Goal: Information Seeking & Learning: Learn about a topic

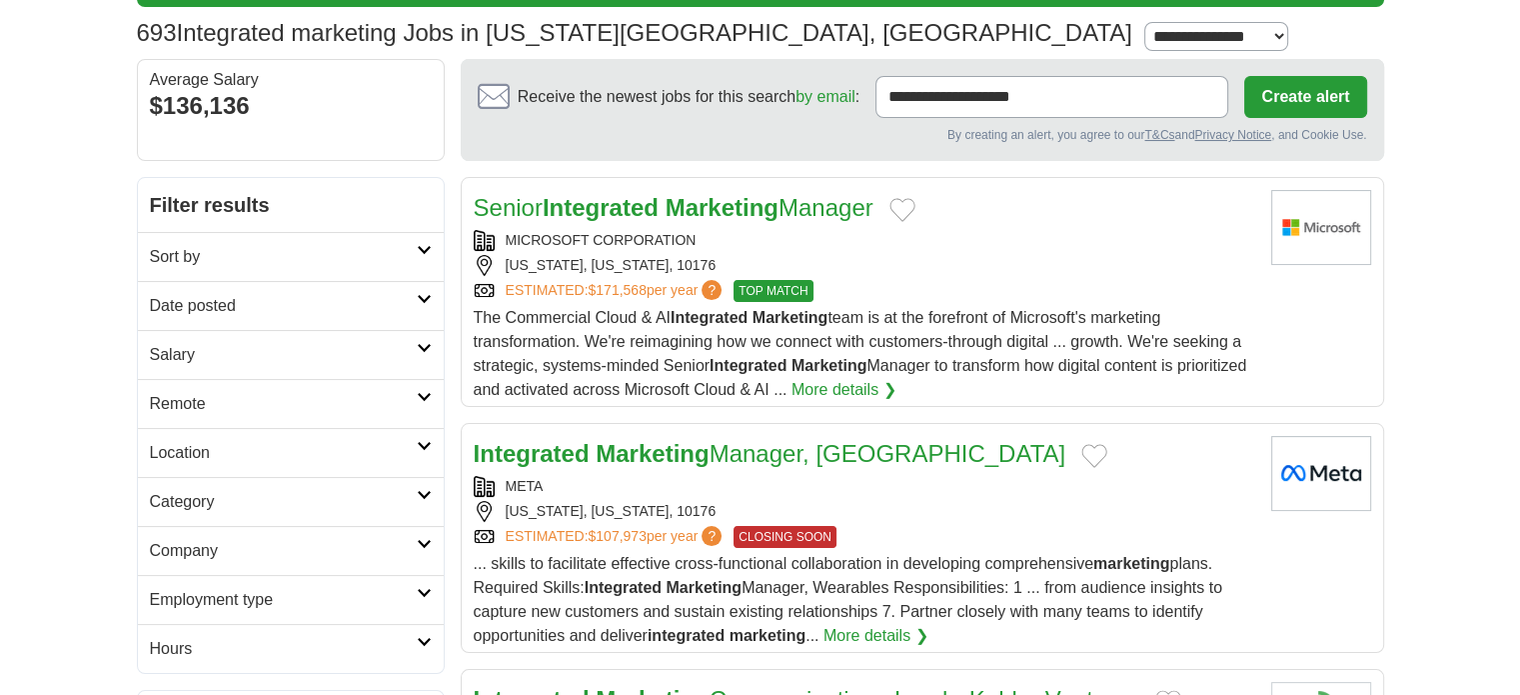
scroll to position [200, 0]
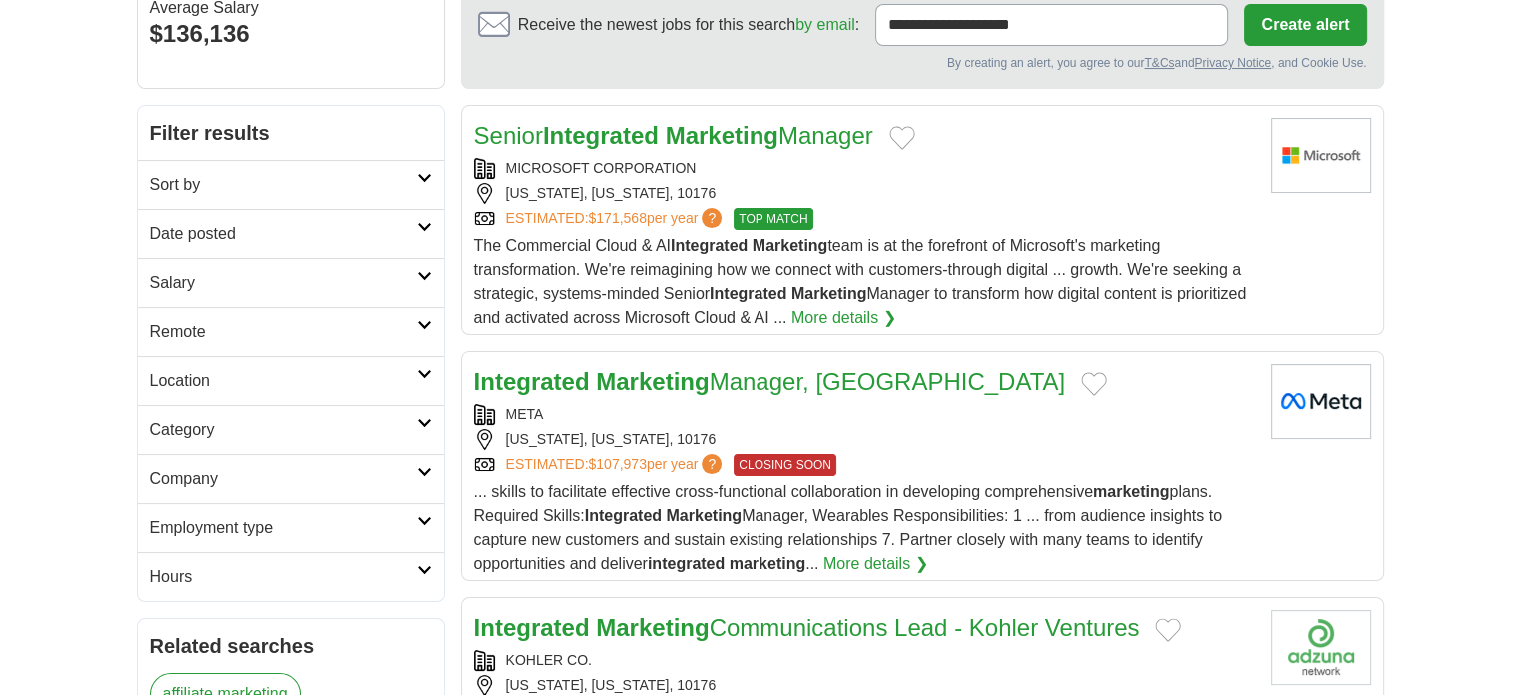
drag, startPoint x: 800, startPoint y: 120, endPoint x: 732, endPoint y: 131, distance: 68.8
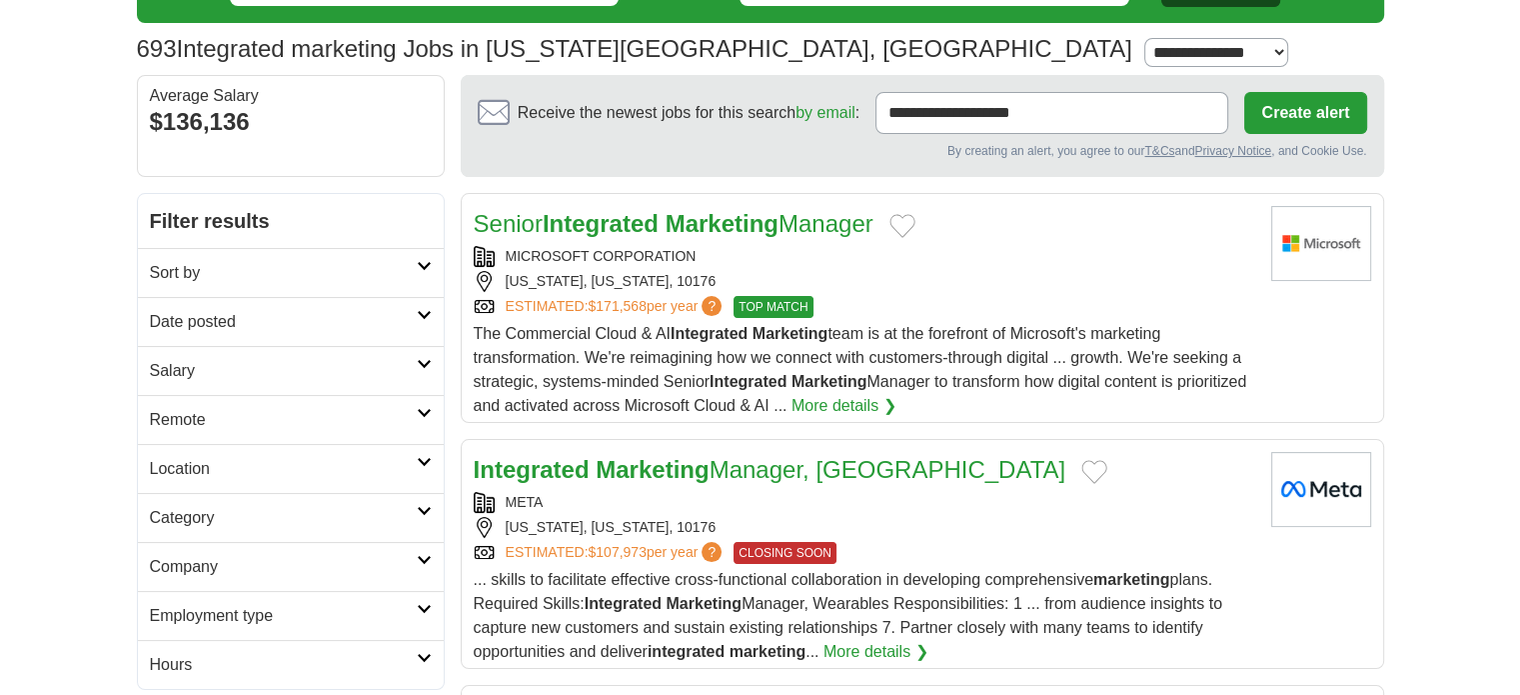
scroll to position [160, 0]
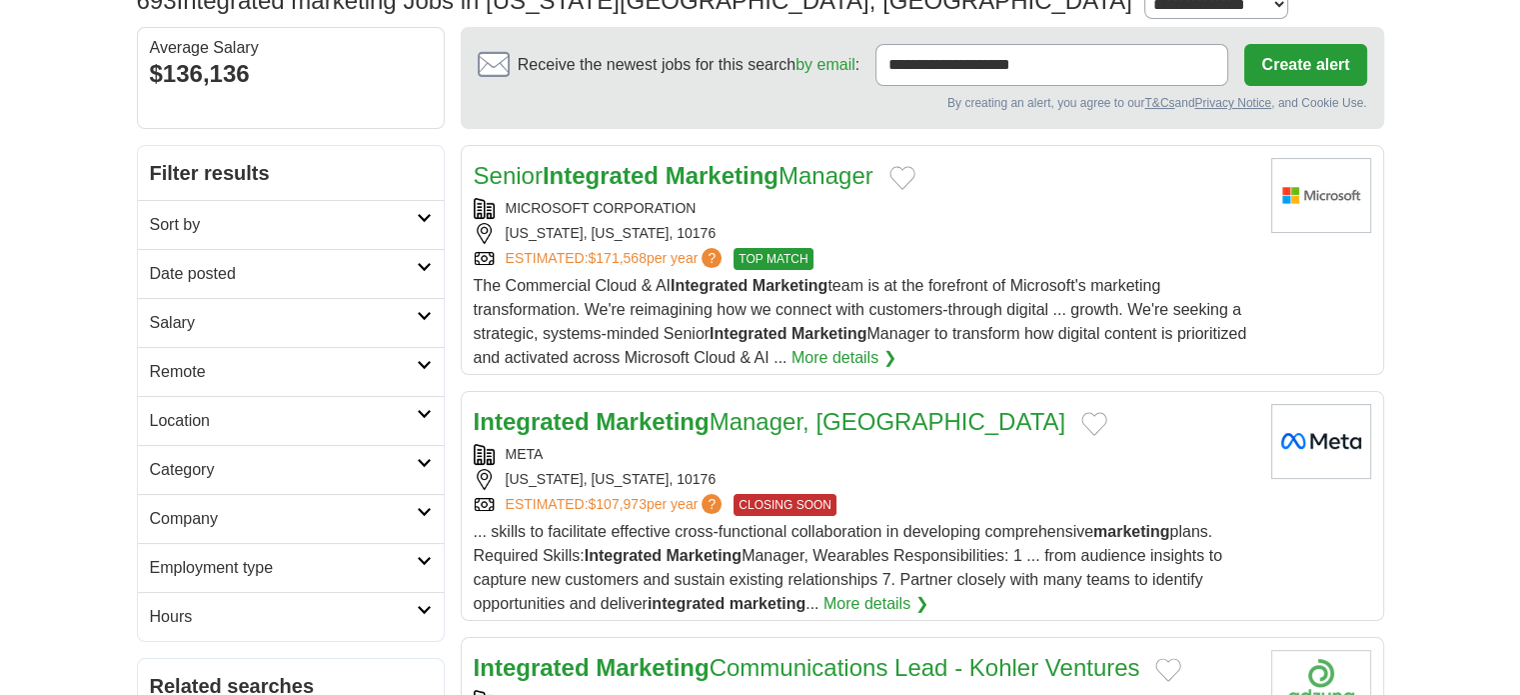
click at [287, 265] on h2 "Date posted" at bounding box center [283, 274] width 267 height 24
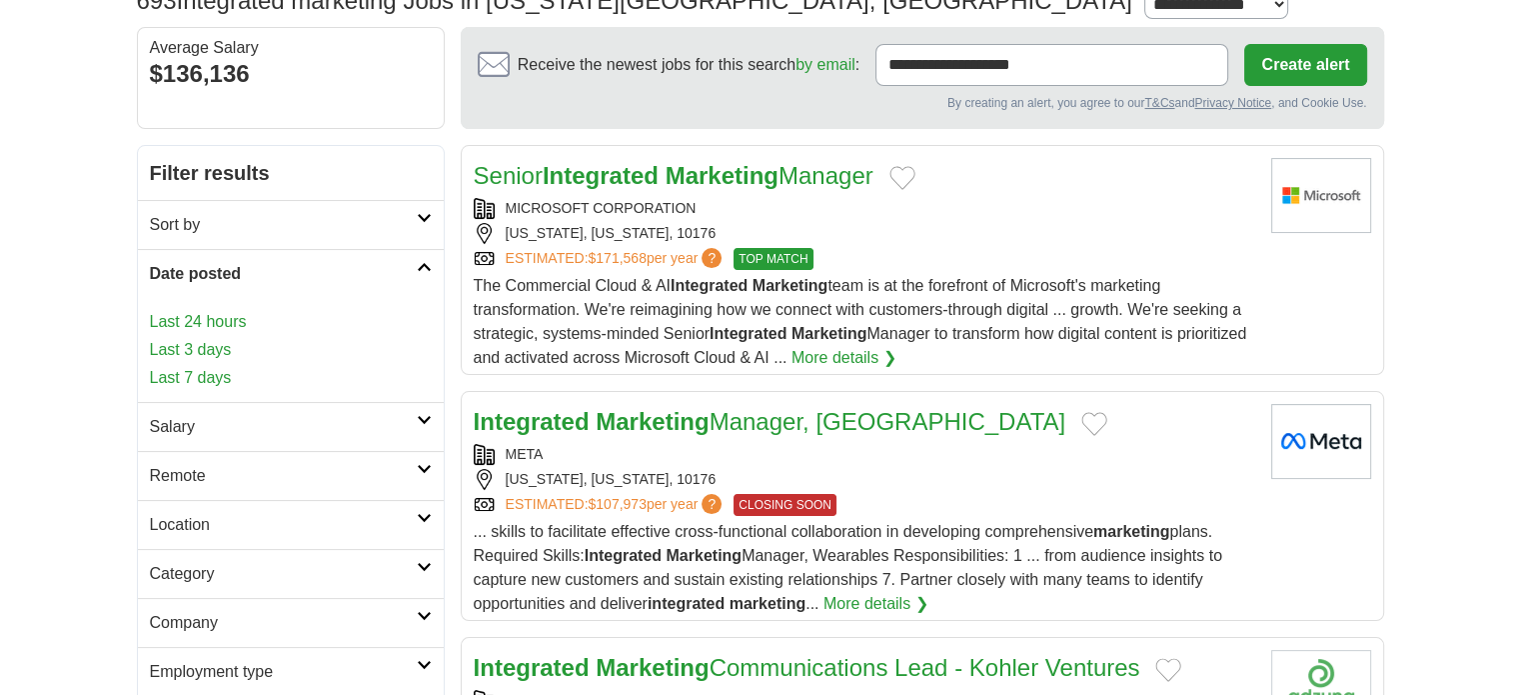
click at [224, 340] on link "Last 3 days" at bounding box center [291, 350] width 282 height 24
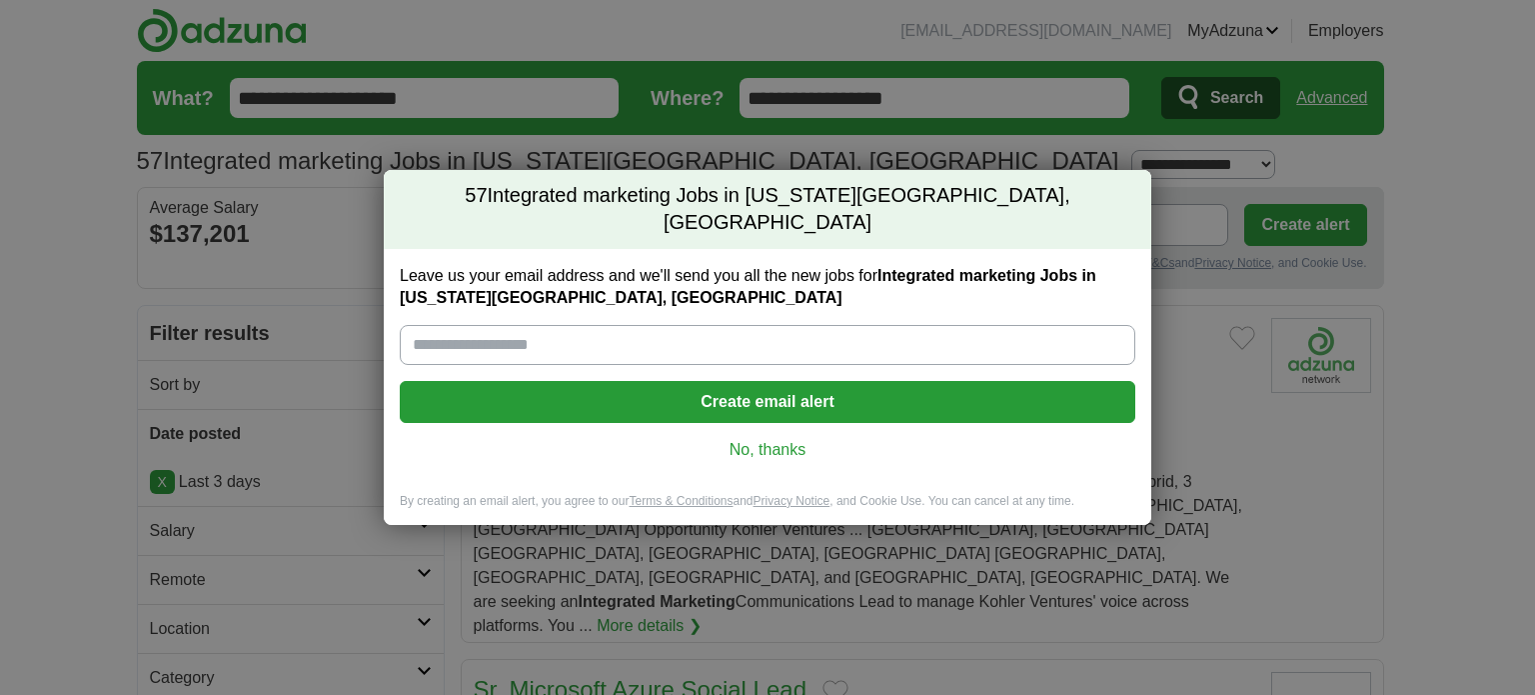
click at [785, 439] on link "No, thanks" at bounding box center [768, 450] width 704 height 22
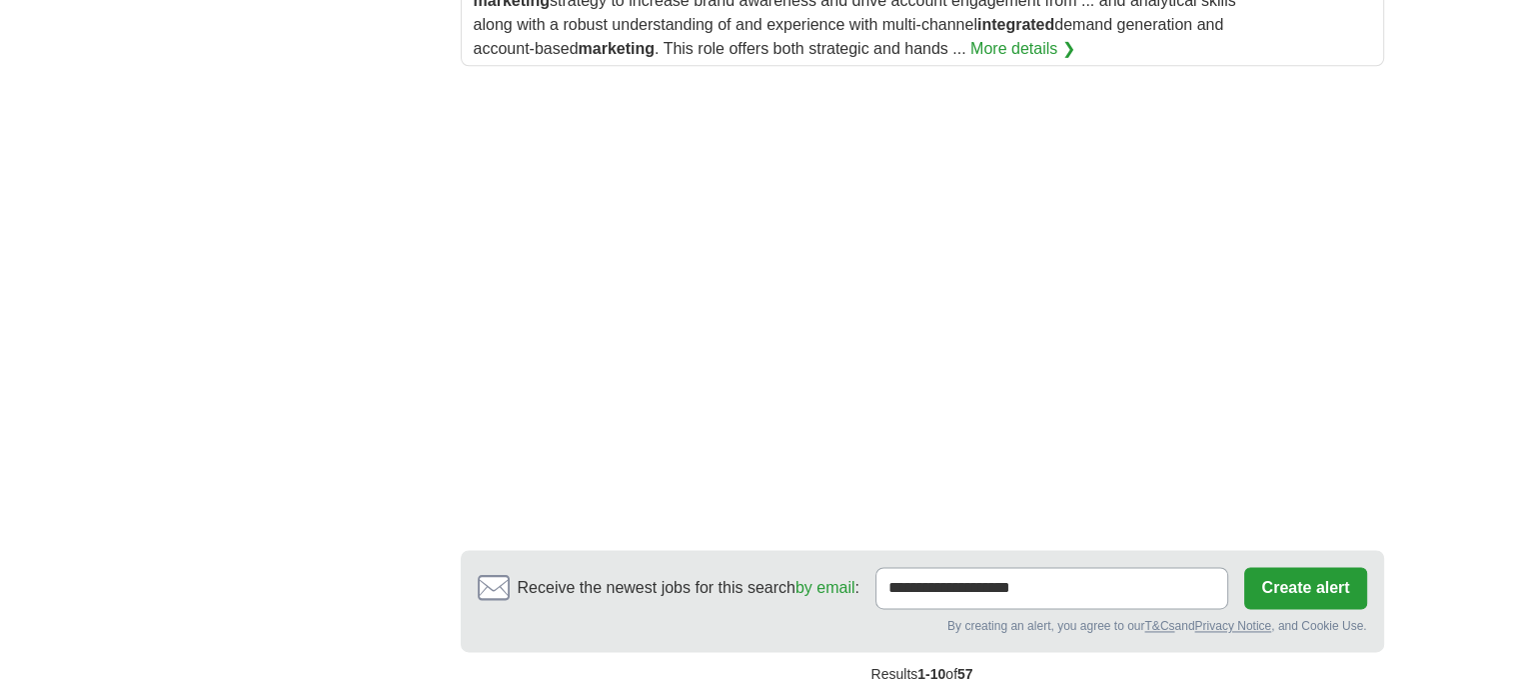
scroll to position [2759, 0]
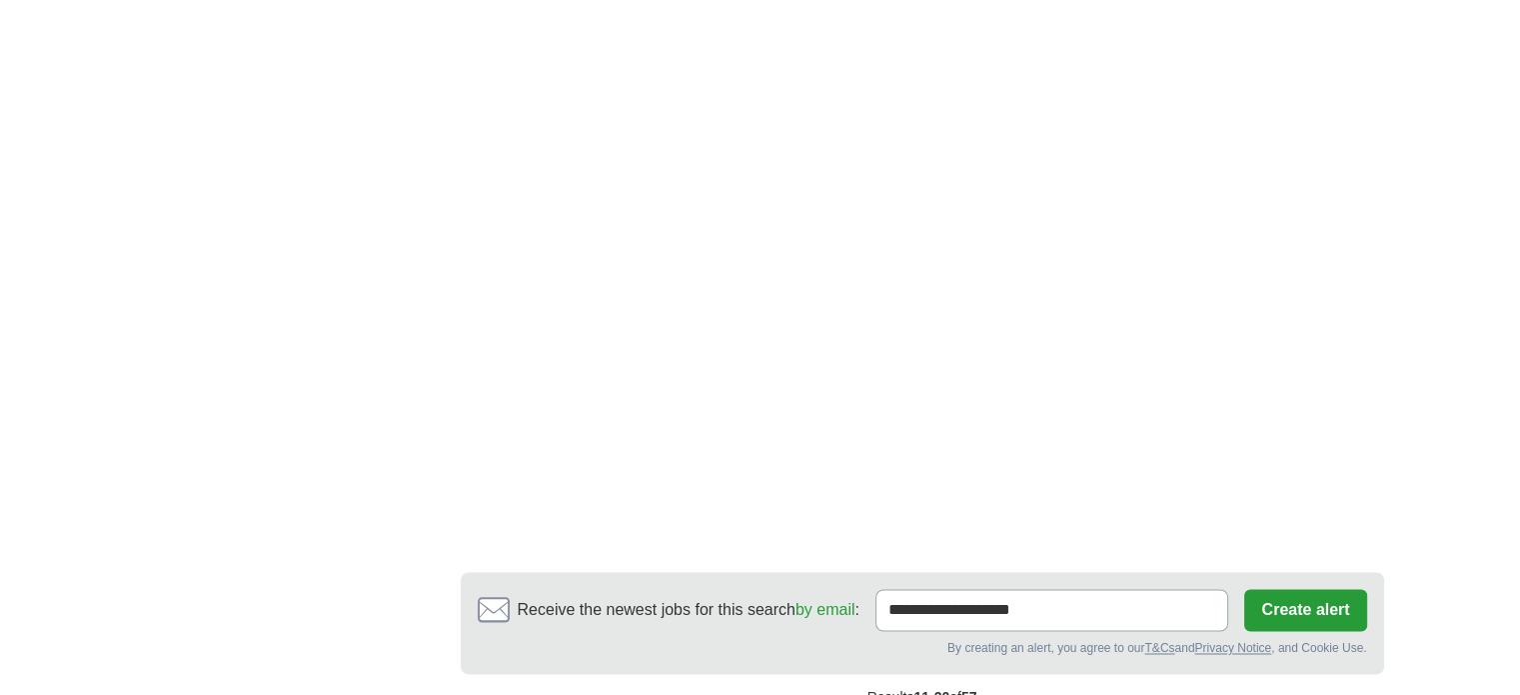
scroll to position [3238, 0]
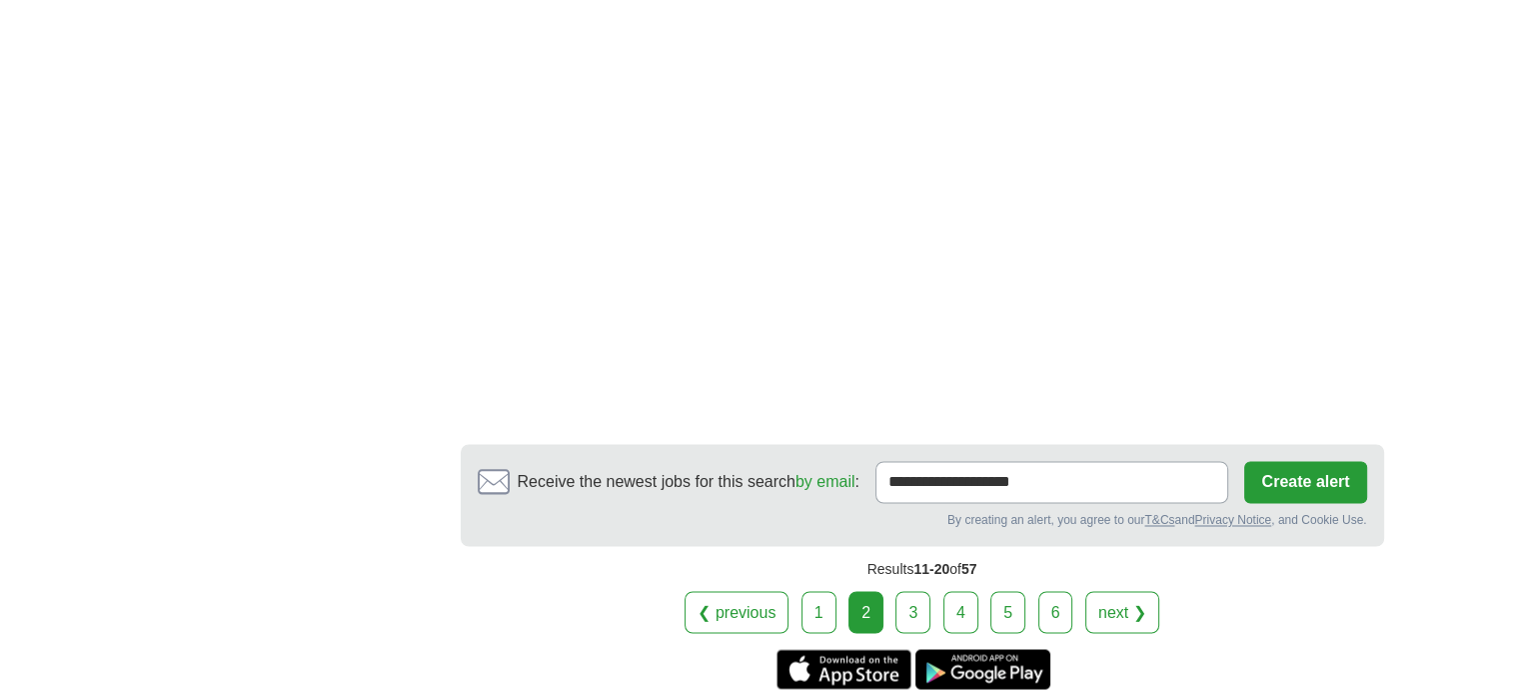
click at [935, 591] on div "❮ previous 1 2 3 4 5 6 next ❯" at bounding box center [923, 612] width 924 height 42
click at [912, 591] on link "3" at bounding box center [913, 612] width 35 height 42
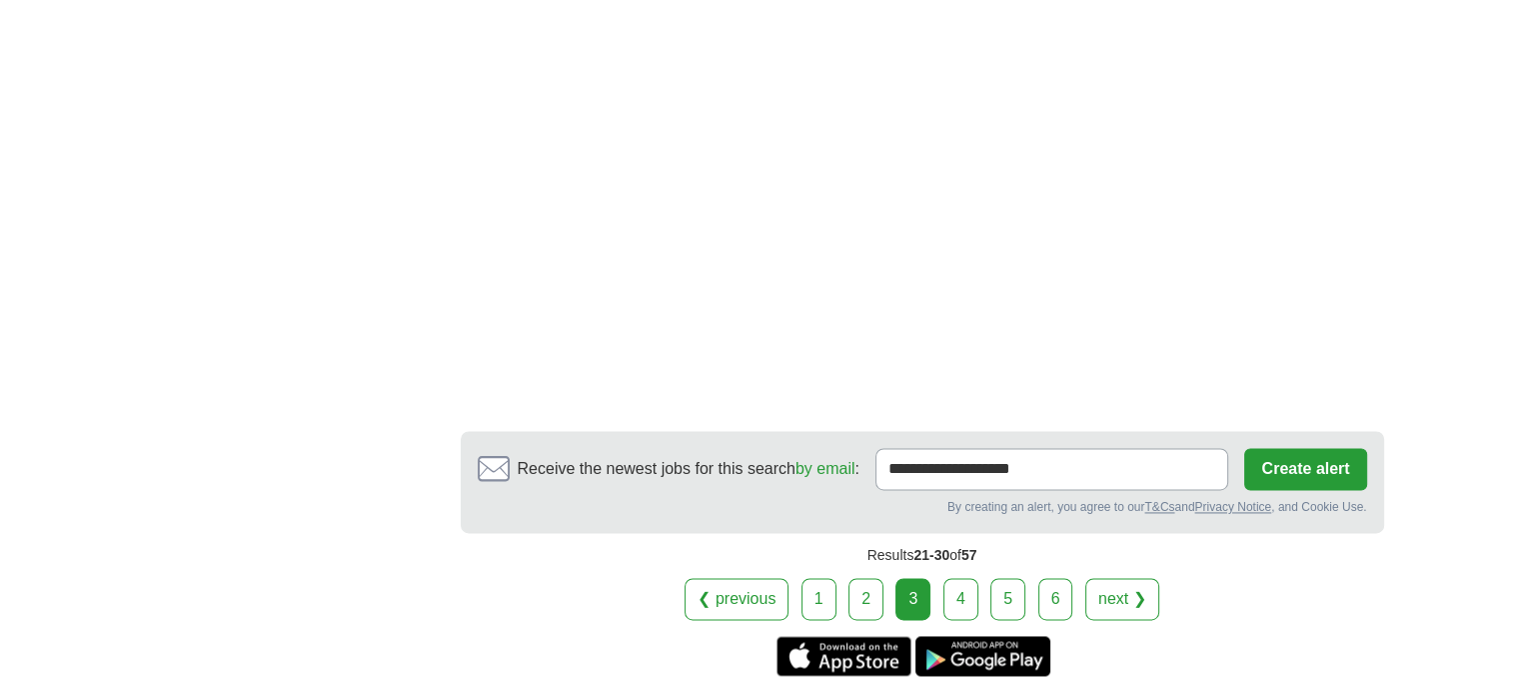
scroll to position [2799, 0]
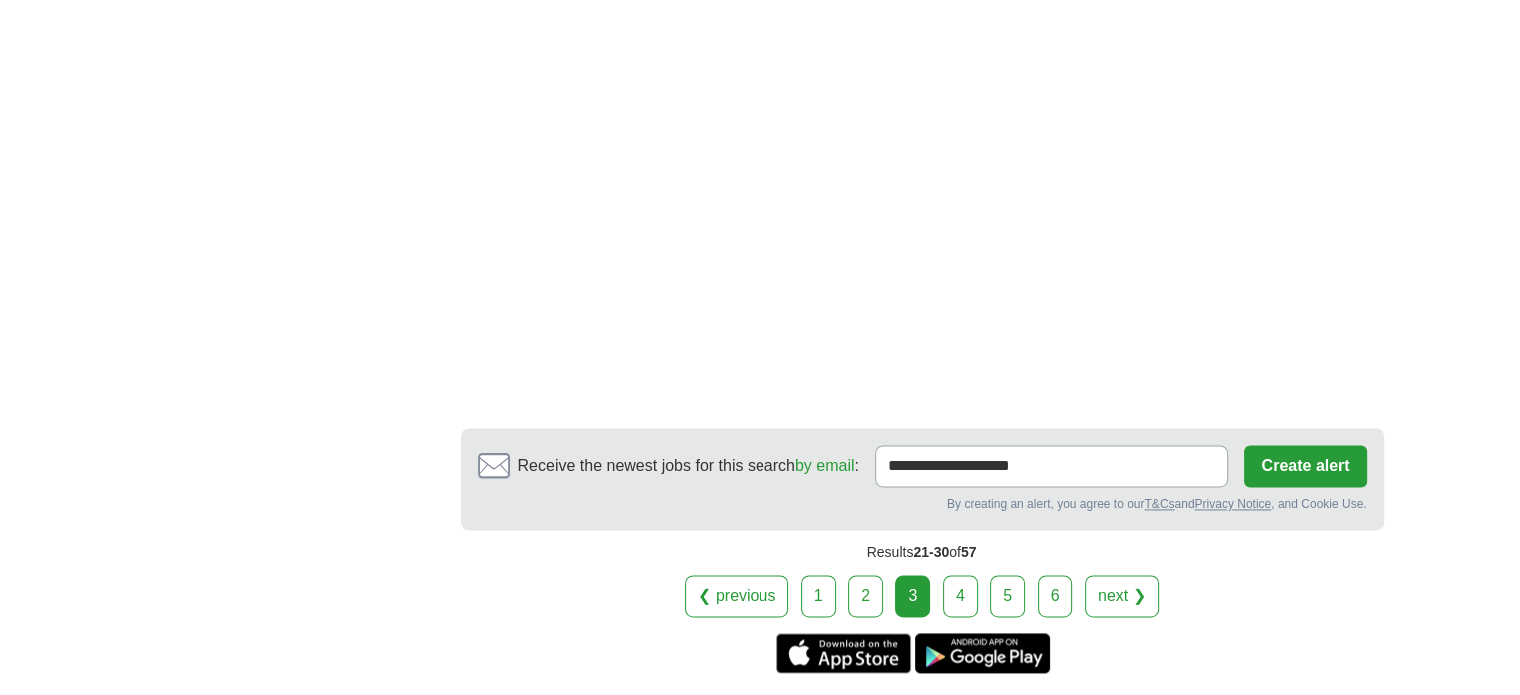
click at [964, 575] on link "4" at bounding box center [961, 596] width 35 height 42
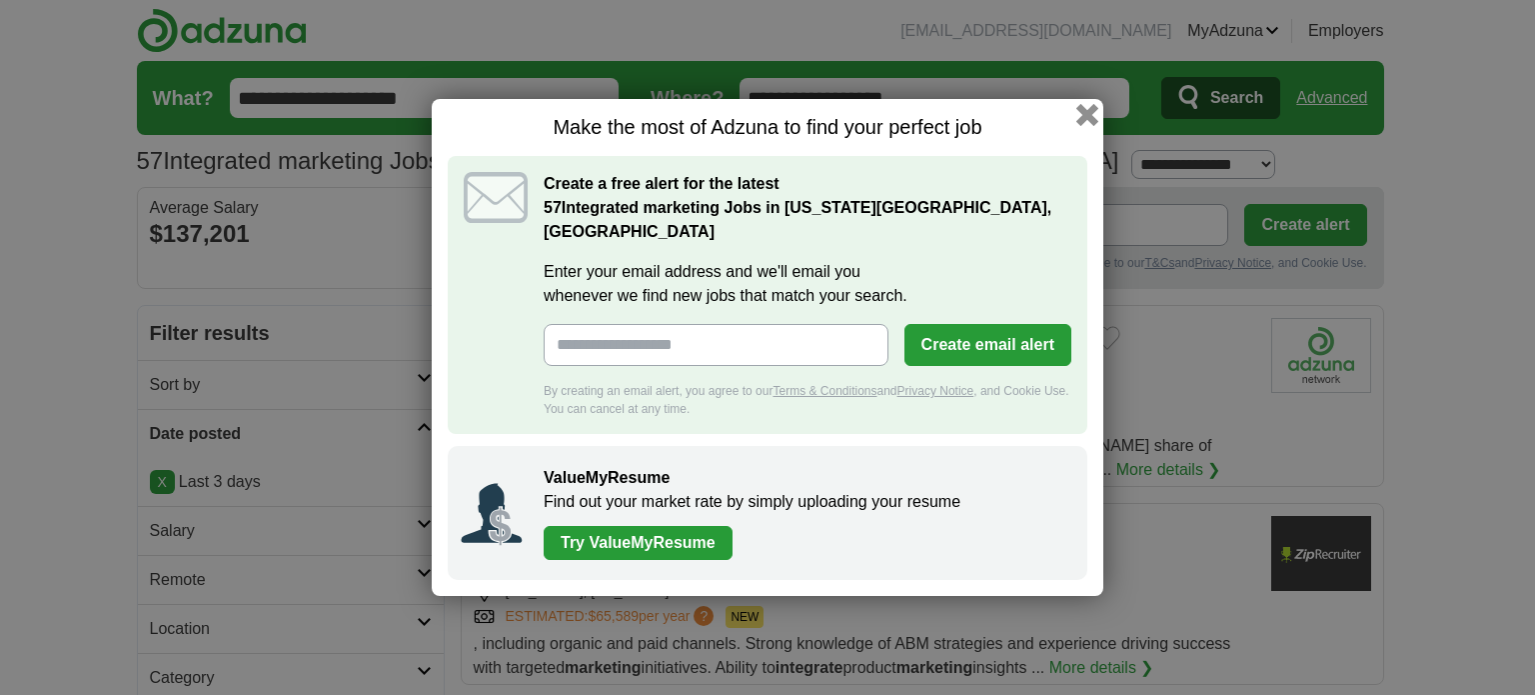
click at [1083, 126] on button "button" at bounding box center [1087, 115] width 22 height 22
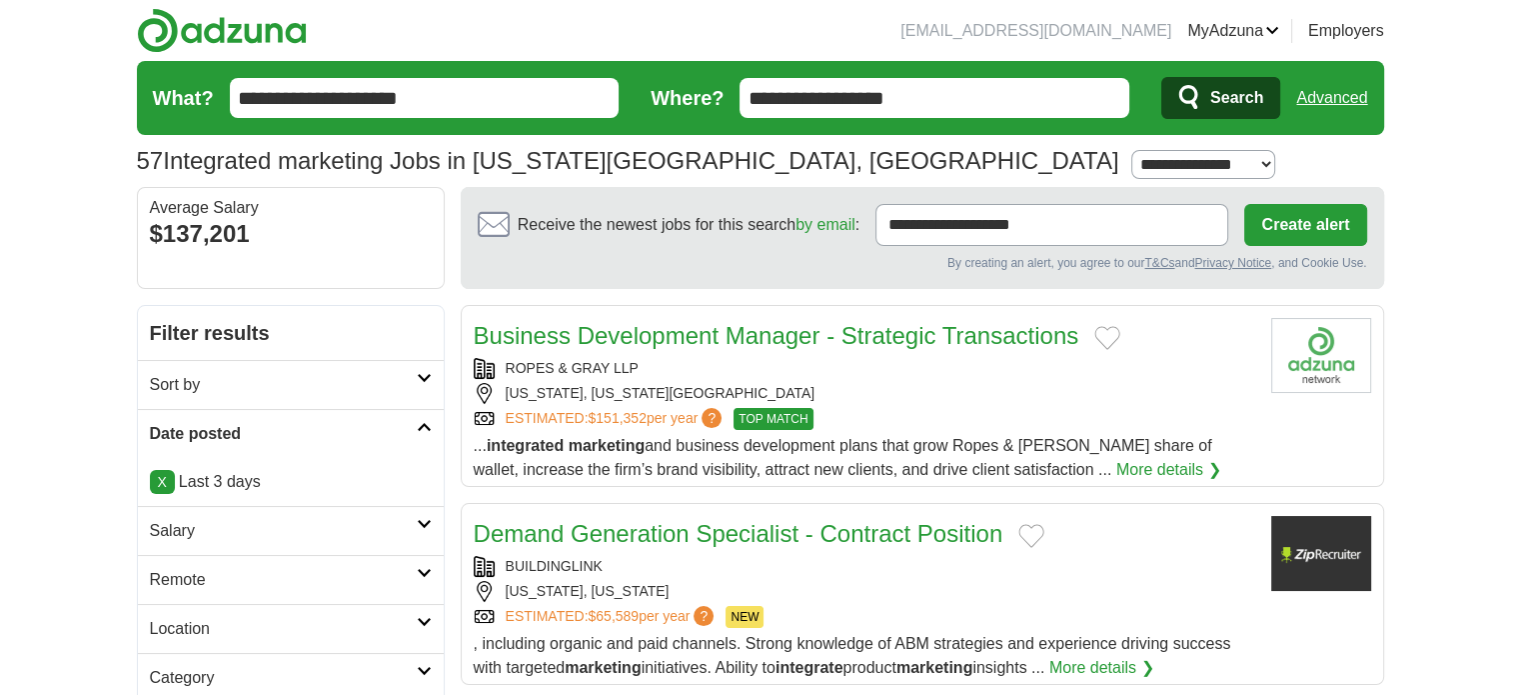
click at [159, 480] on link "X" at bounding box center [162, 482] width 25 height 24
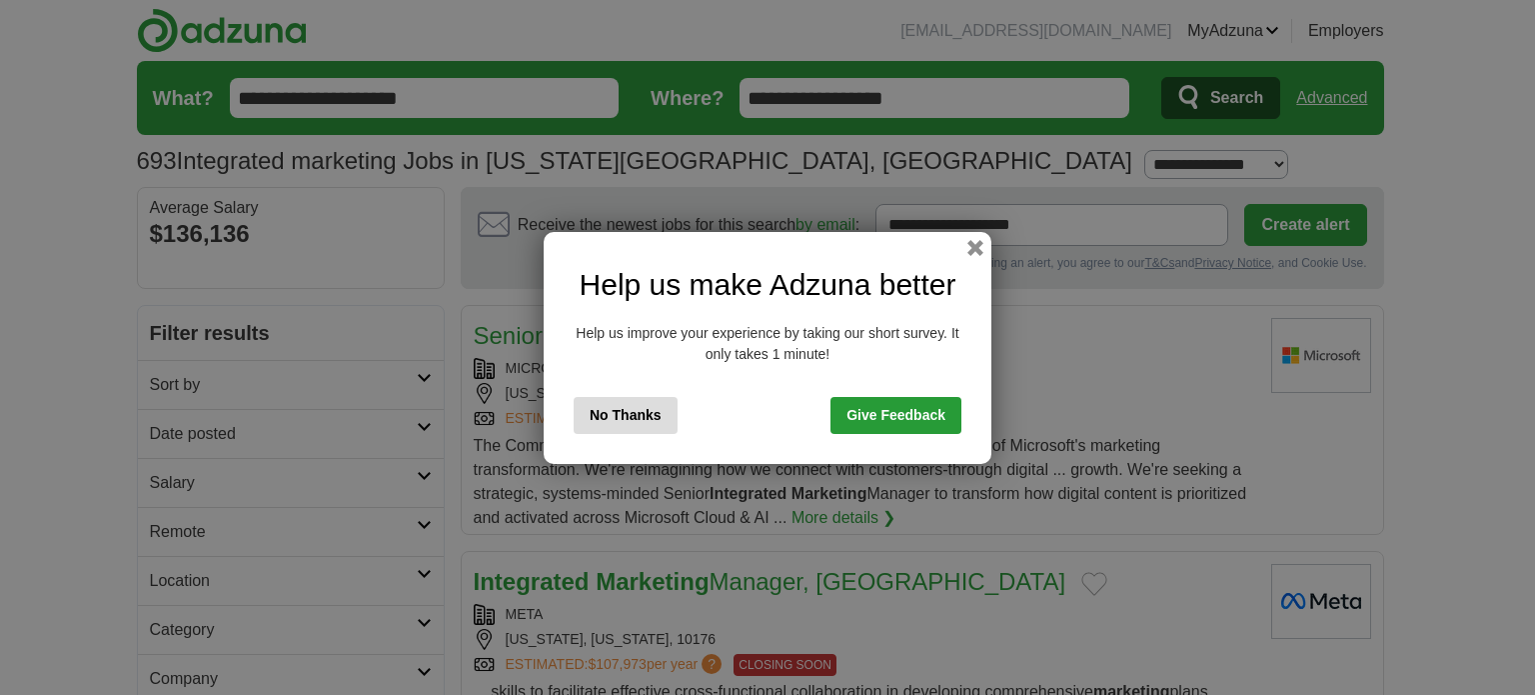
click at [624, 430] on button "No Thanks" at bounding box center [626, 415] width 104 height 37
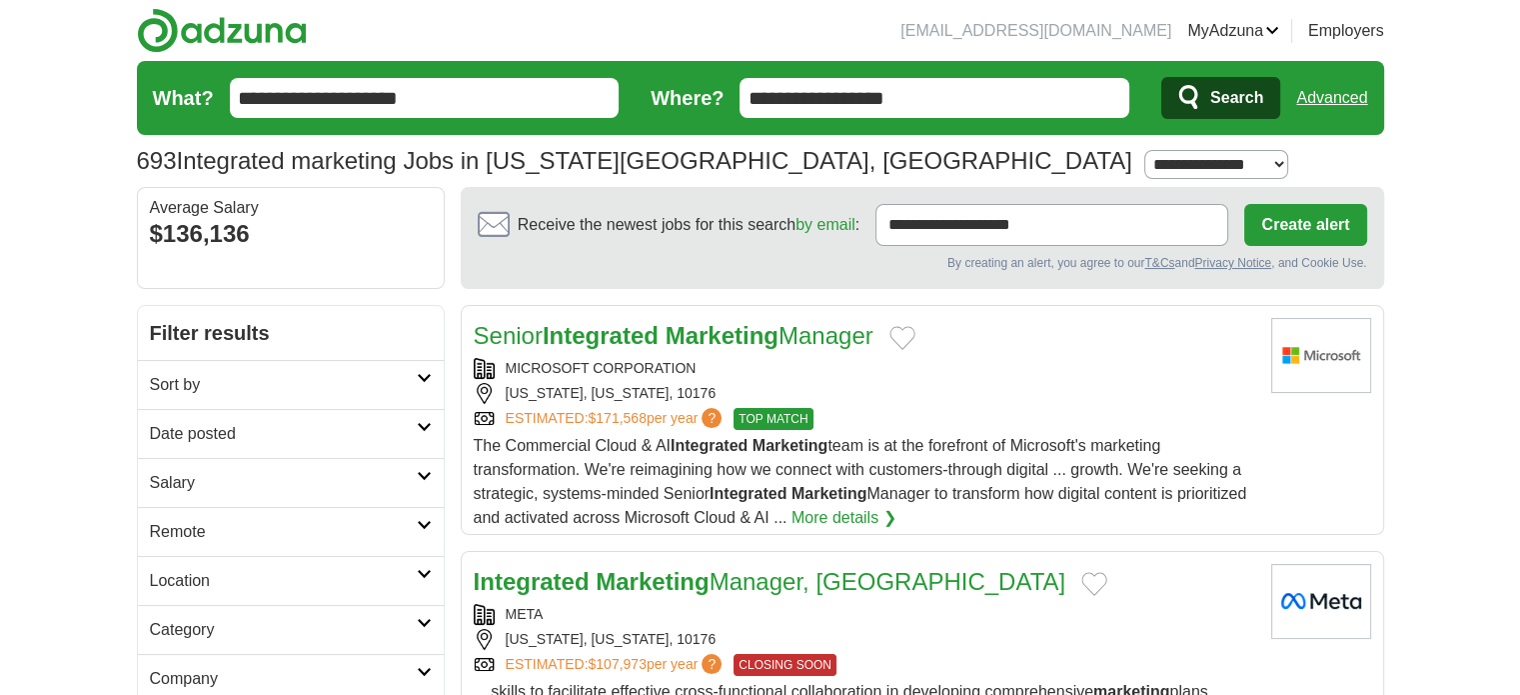
click at [345, 424] on h2 "Date posted" at bounding box center [283, 434] width 267 height 24
click at [220, 534] on link "Last 7 days" at bounding box center [291, 538] width 282 height 24
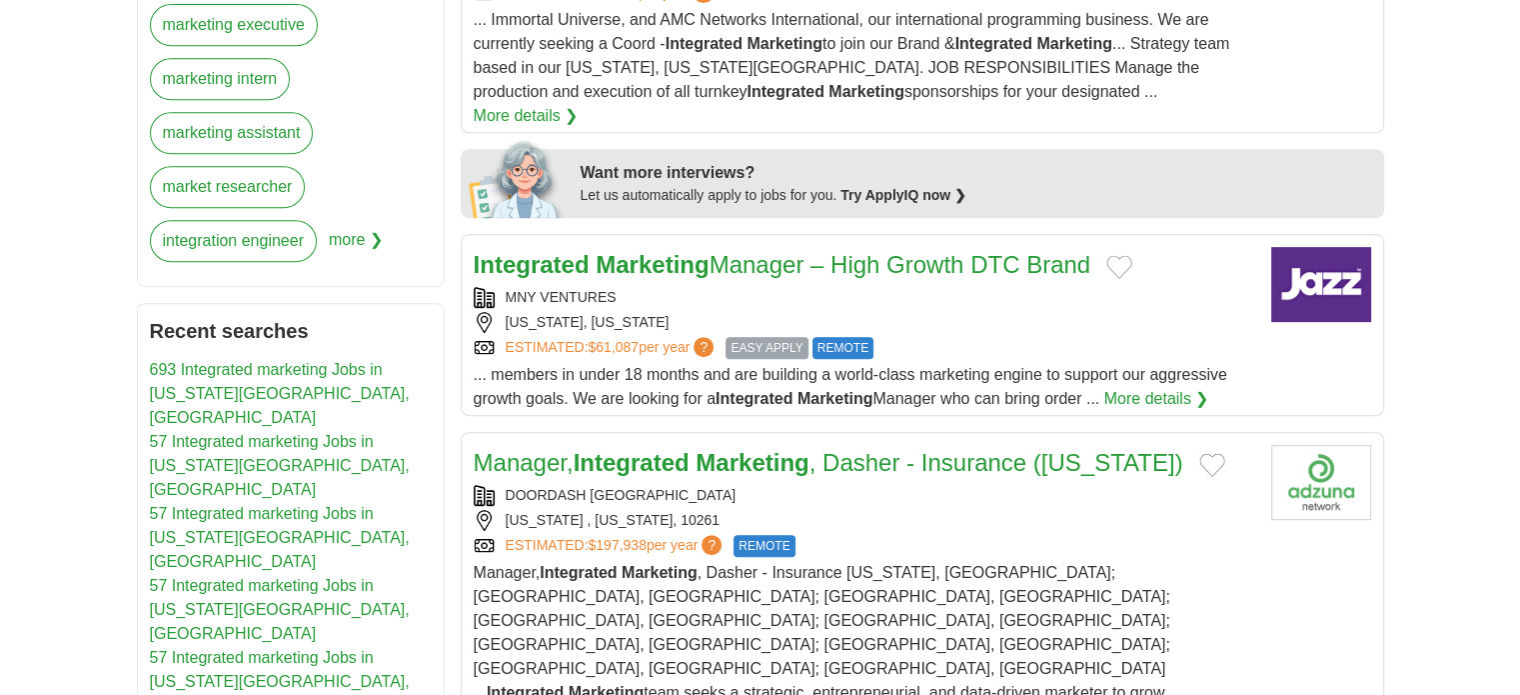
scroll to position [920, 0]
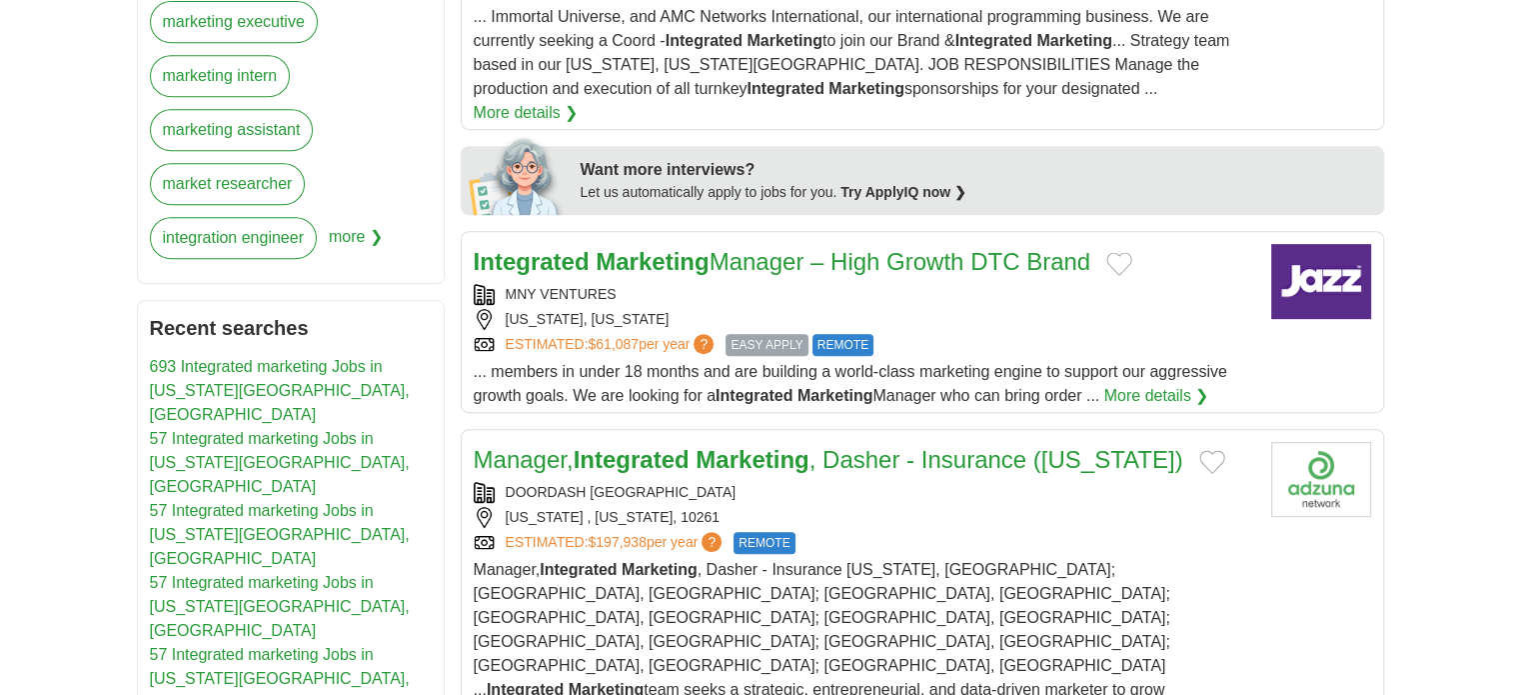
drag, startPoint x: 990, startPoint y: 235, endPoint x: 1432, endPoint y: 353, distance: 458.2
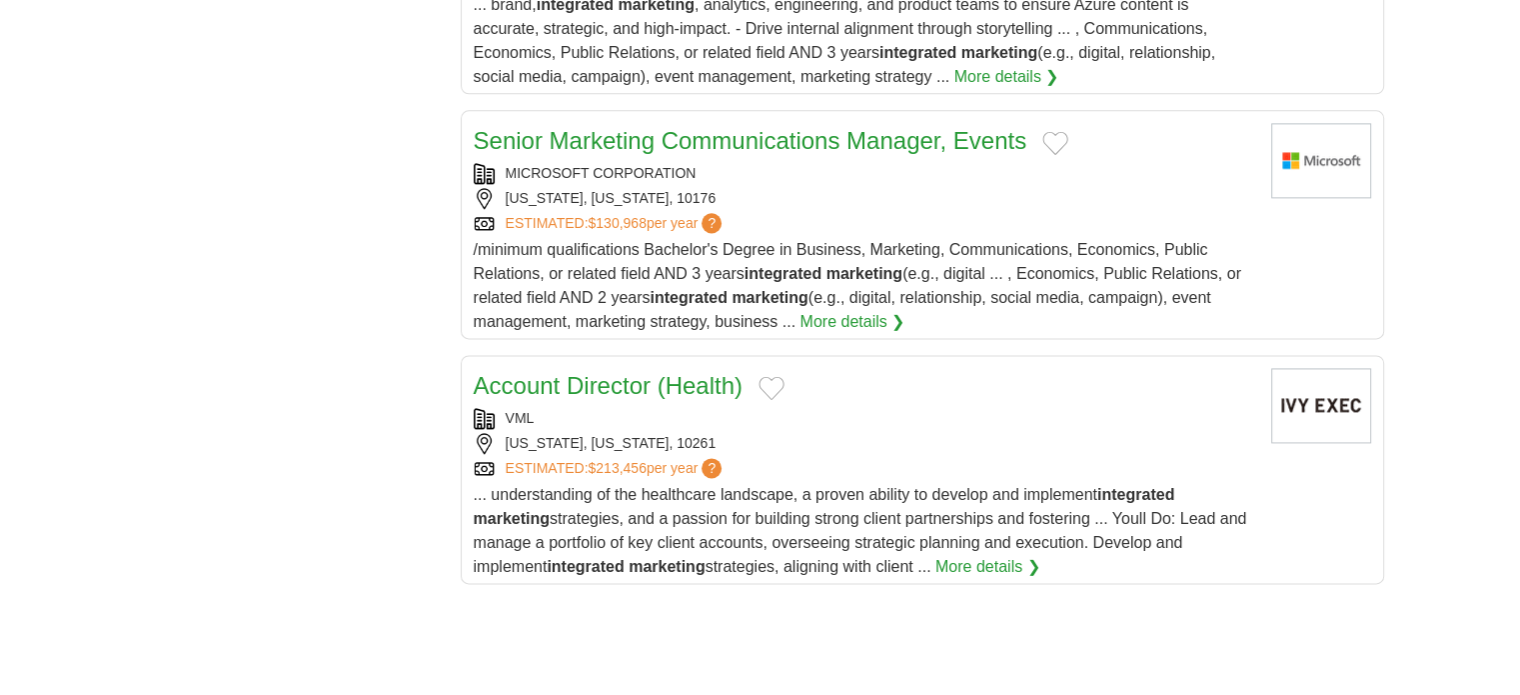
scroll to position [2679, 0]
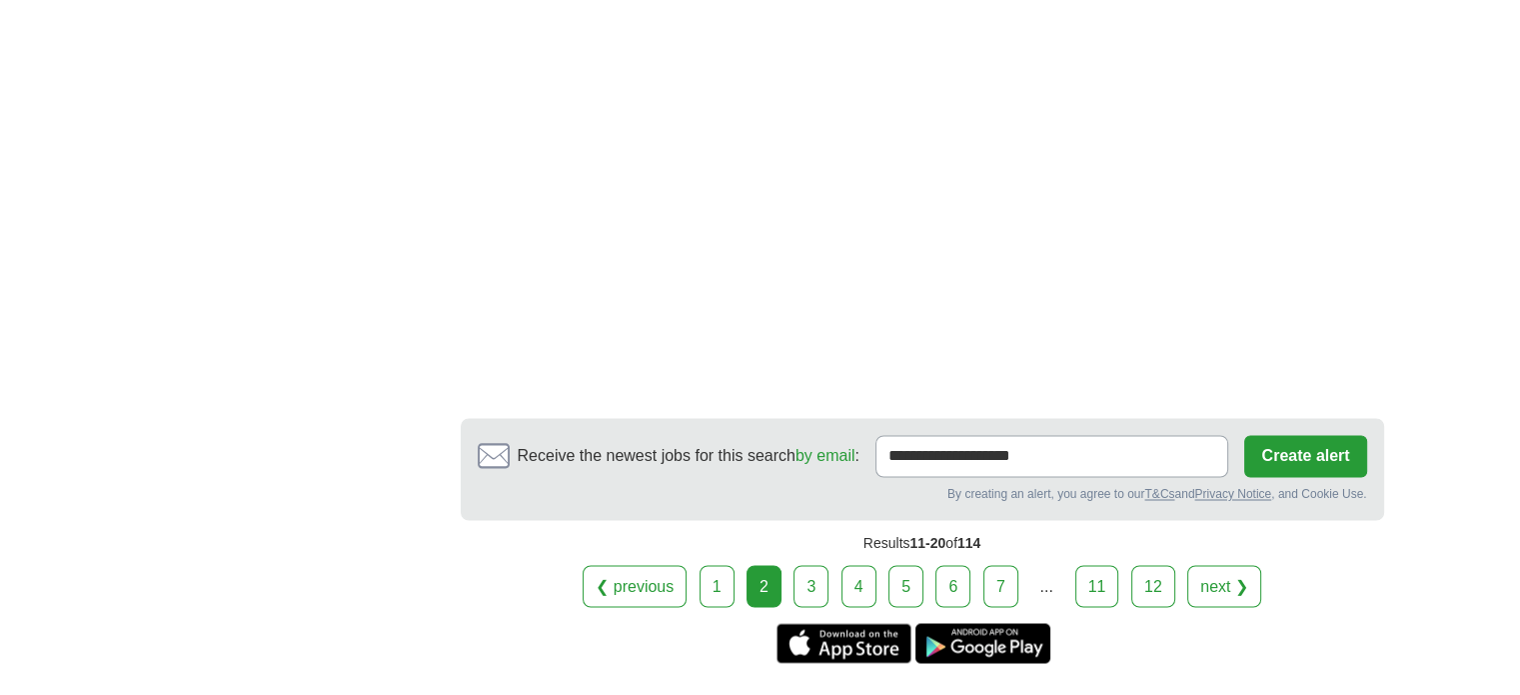
scroll to position [3318, 0]
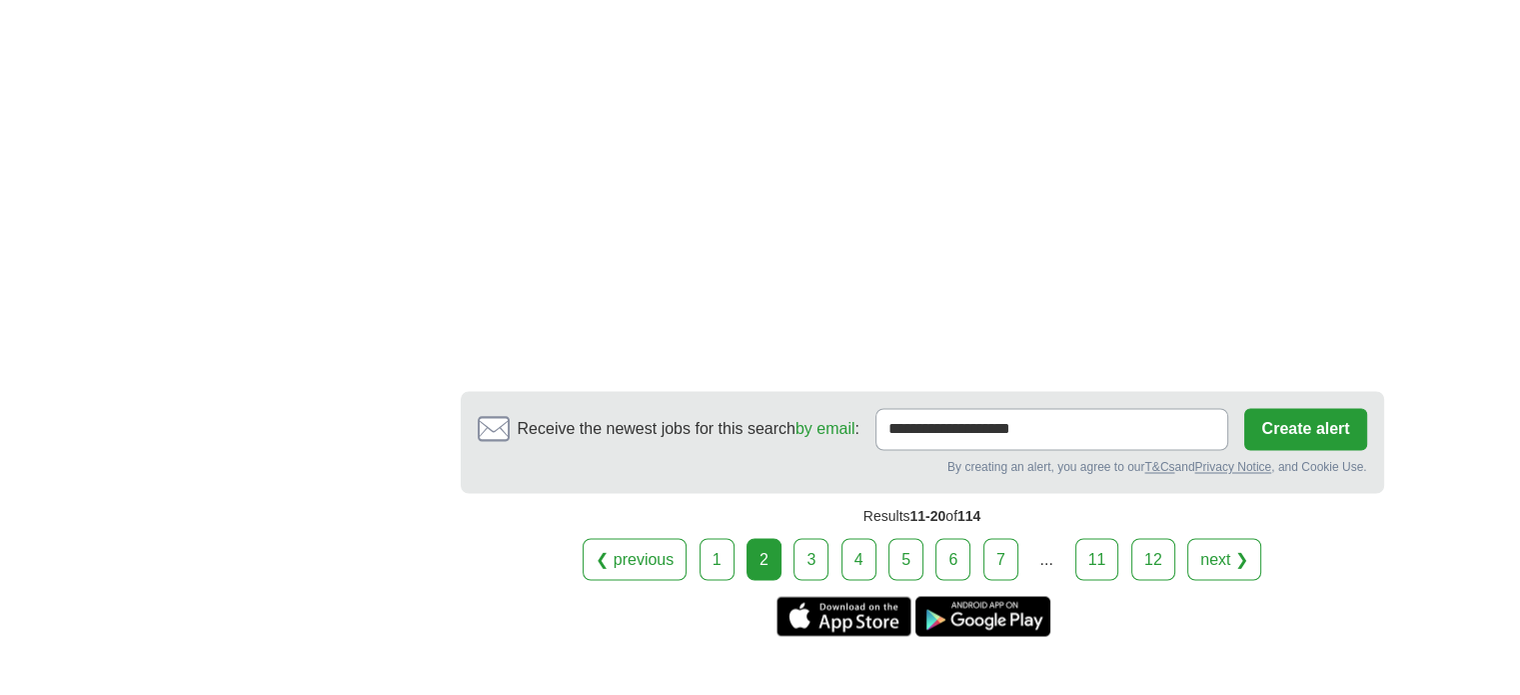
click at [816, 538] on link "3" at bounding box center [811, 559] width 35 height 42
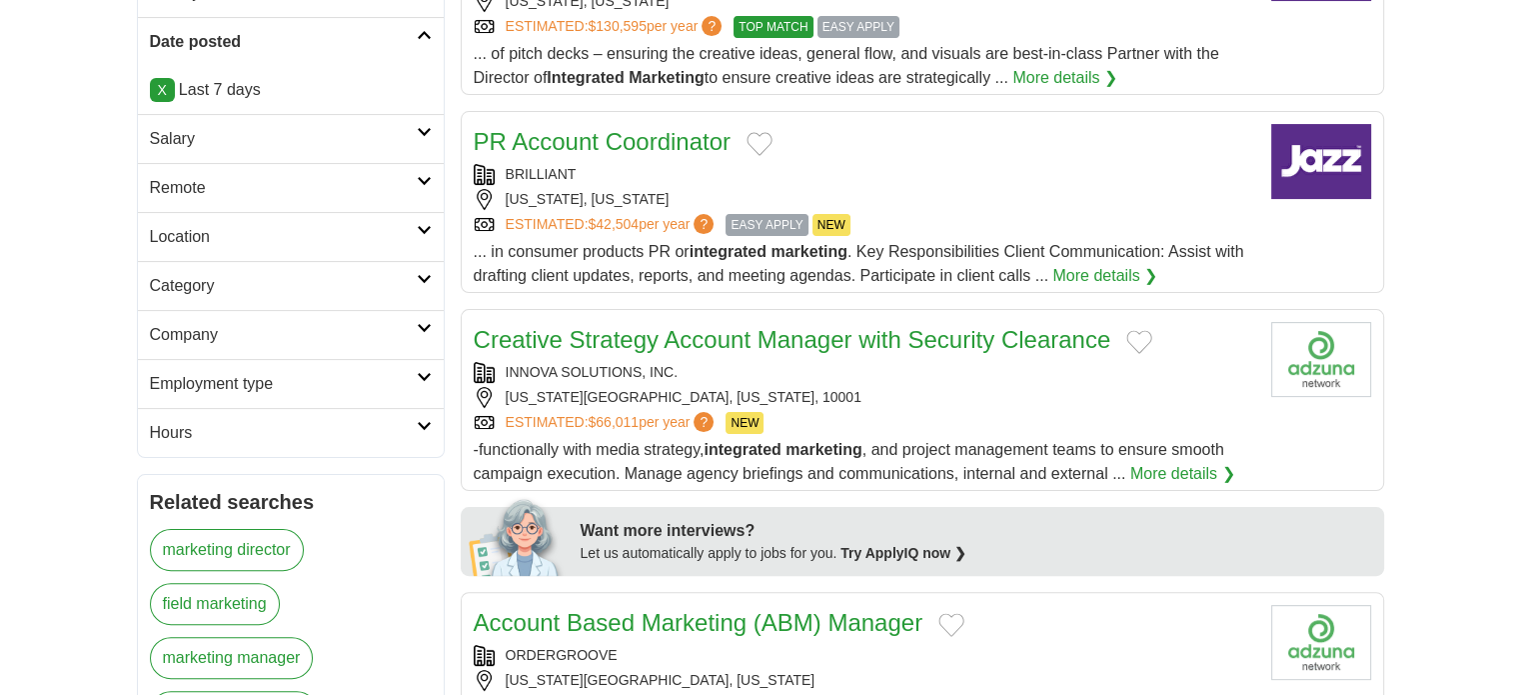
scroll to position [460, 0]
